Goal: Task Accomplishment & Management: Use online tool/utility

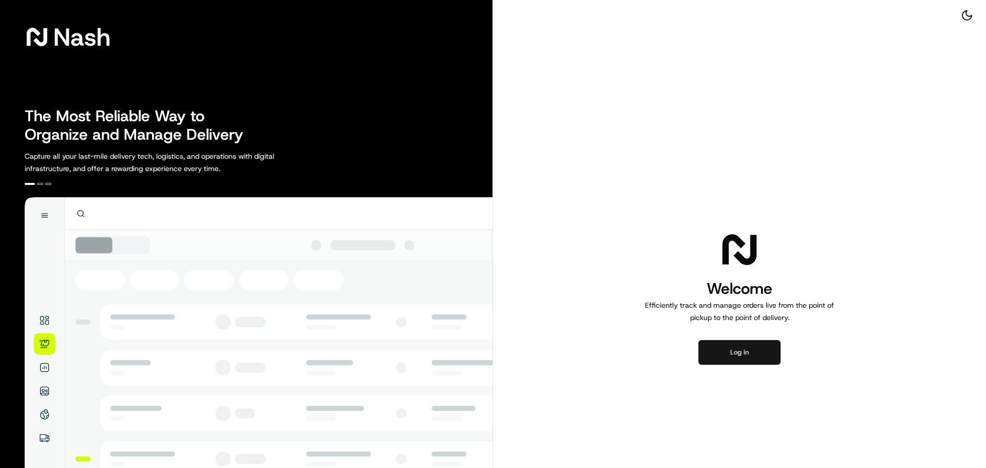
click at [727, 342] on button "Log in" at bounding box center [740, 352] width 82 height 25
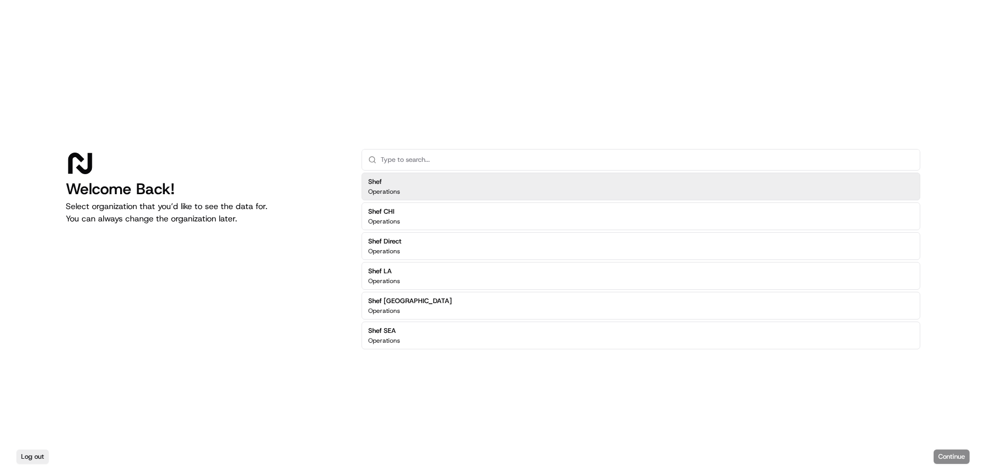
click at [463, 195] on div "Shef Operations" at bounding box center [641, 187] width 559 height 28
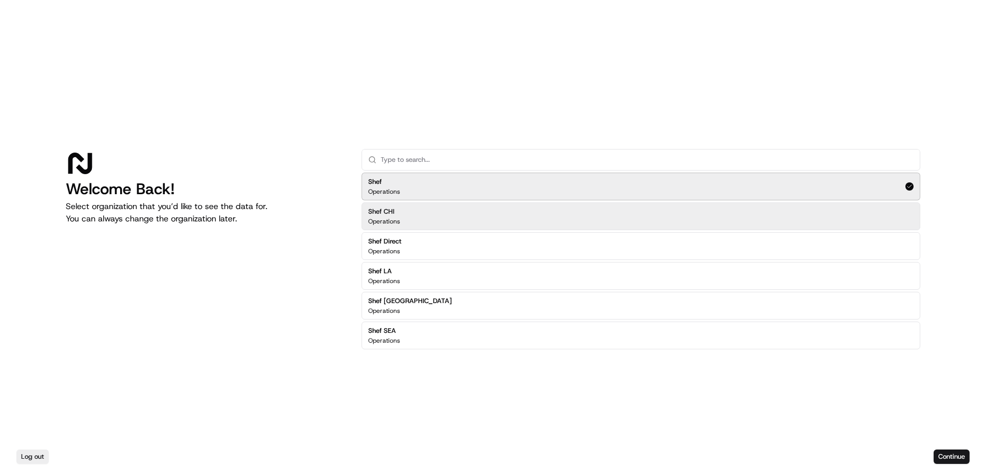
click at [495, 223] on div "Shef CHI Operations" at bounding box center [641, 216] width 559 height 28
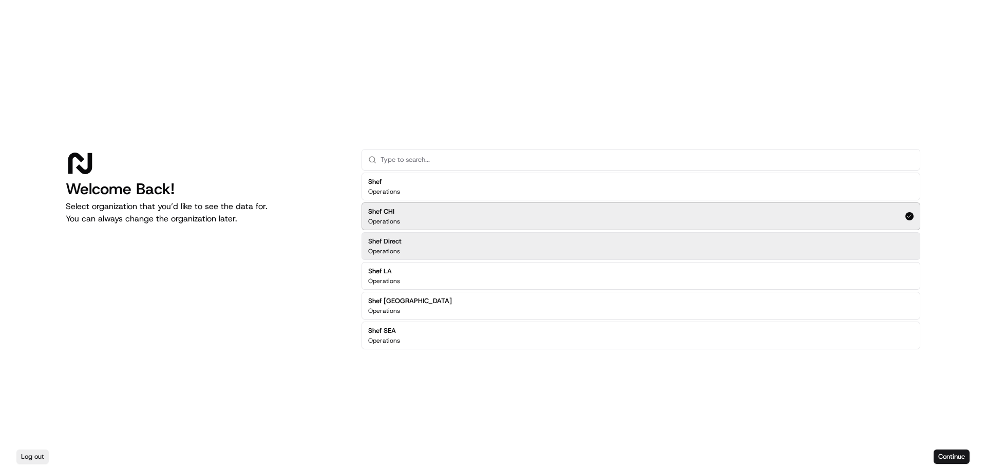
click at [474, 253] on div "Shef Direct Operations" at bounding box center [641, 246] width 559 height 28
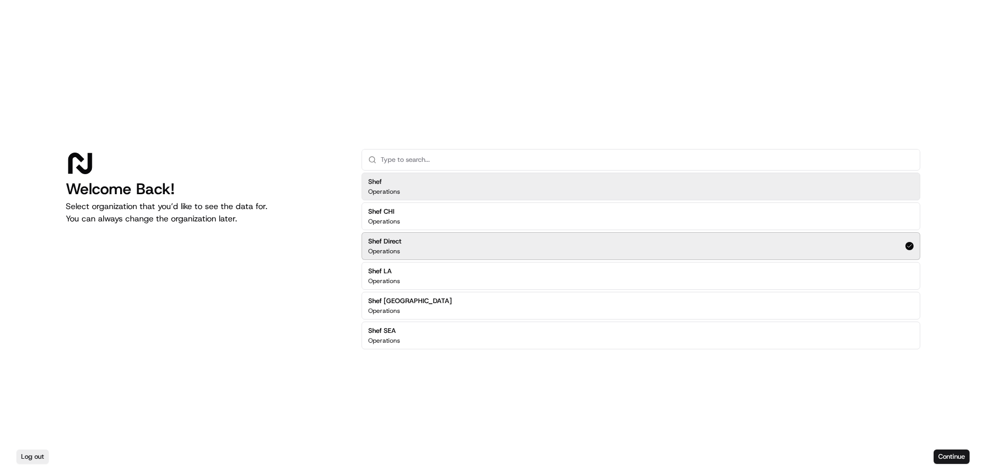
click at [461, 179] on div "Shef Operations" at bounding box center [641, 187] width 559 height 28
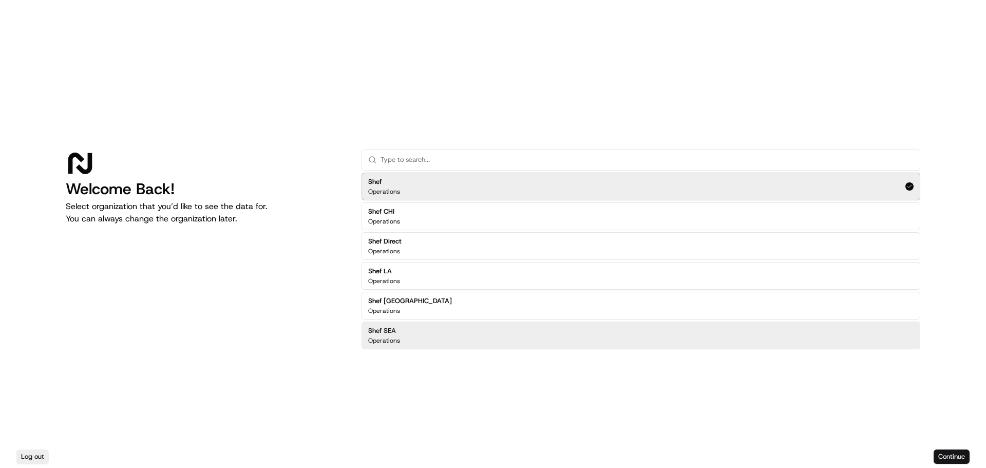
click at [959, 461] on button "Continue" at bounding box center [952, 456] width 36 height 14
